Goal: Find specific page/section: Find specific page/section

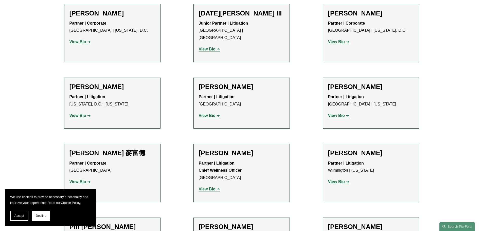
scroll to position [4256, 0]
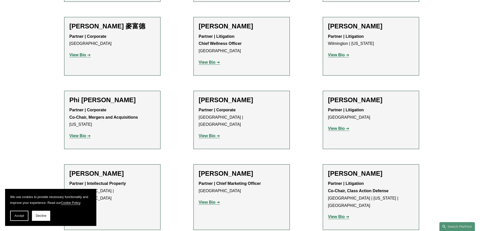
drag, startPoint x: 27, startPoint y: 213, endPoint x: 25, endPoint y: 211, distance: 2.9
click at [27, 213] on button "Accept" at bounding box center [19, 216] width 18 height 10
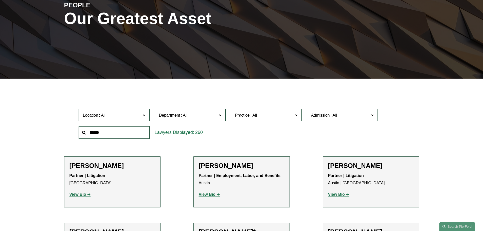
scroll to position [127, 0]
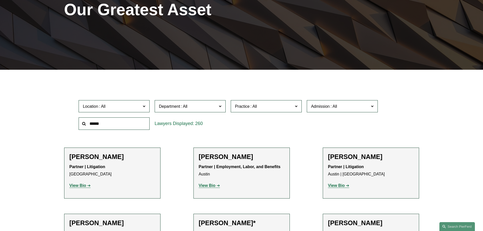
scroll to position [127, 0]
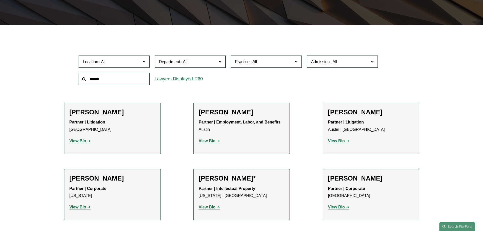
click at [133, 81] on input "text" at bounding box center [114, 79] width 71 height 12
type input "*******"
